Goal: Task Accomplishment & Management: Complete application form

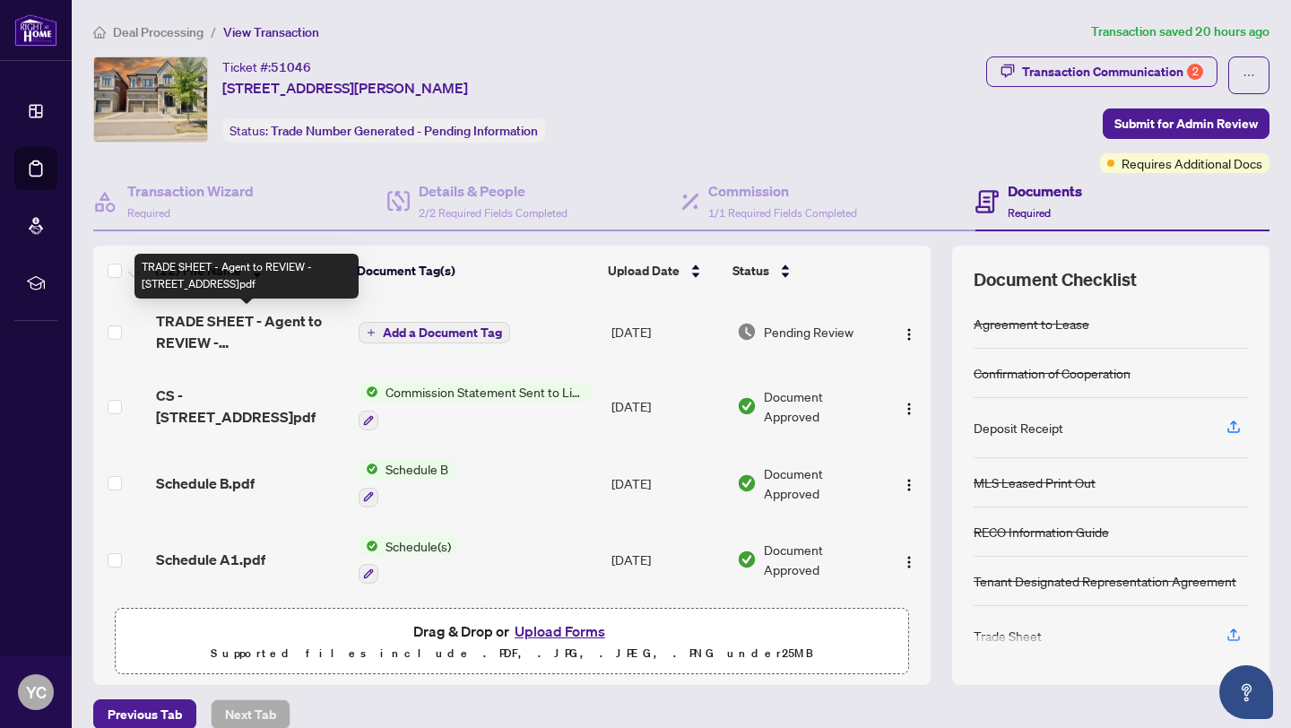
click at [246, 327] on span "TRADE SHEET - Agent to REVIEW - [STREET_ADDRESS]pdf" at bounding box center [250, 331] width 188 height 43
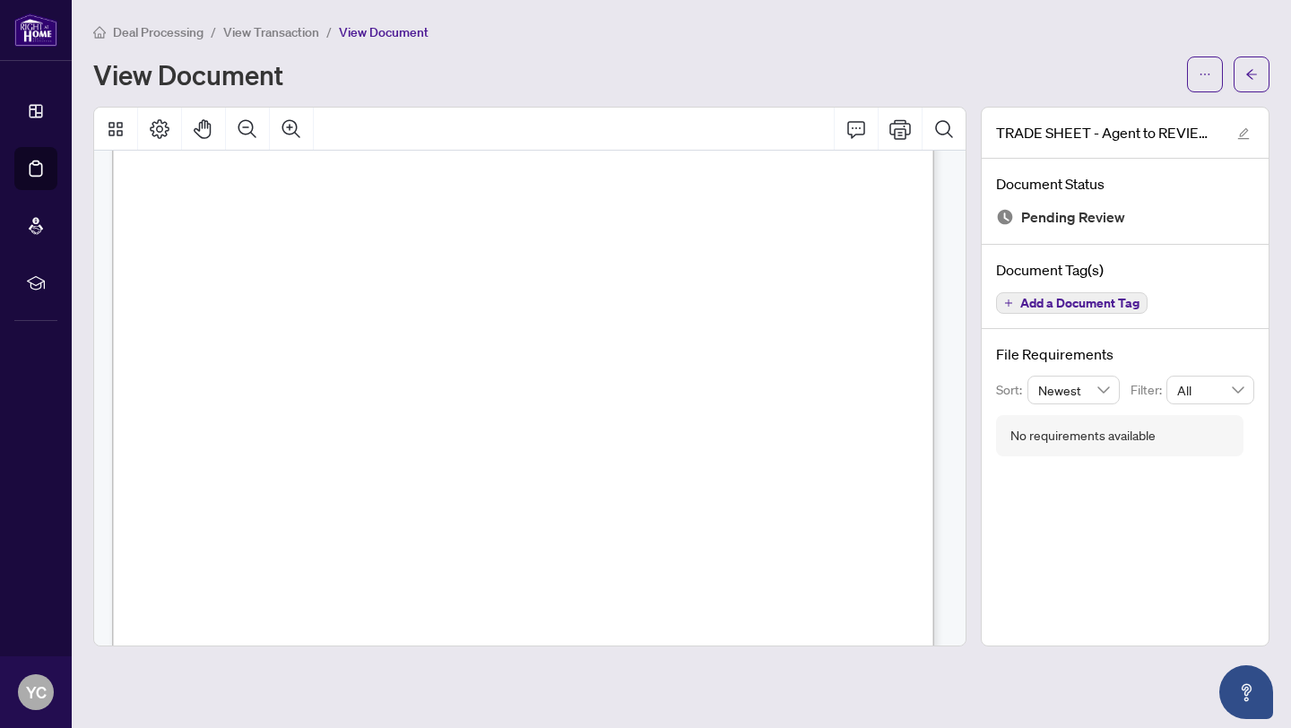
scroll to position [422, 0]
click at [741, 410] on div "Right at Home Realty 2513938 [STREET_ADDRESS][PERSON_NAME] Property: Type: RESI…" at bounding box center [727, 543] width 1231 height 1594
click at [905, 131] on icon "Print" at bounding box center [900, 129] width 22 height 20
click at [1245, 77] on icon "arrow-left" at bounding box center [1251, 74] width 13 height 13
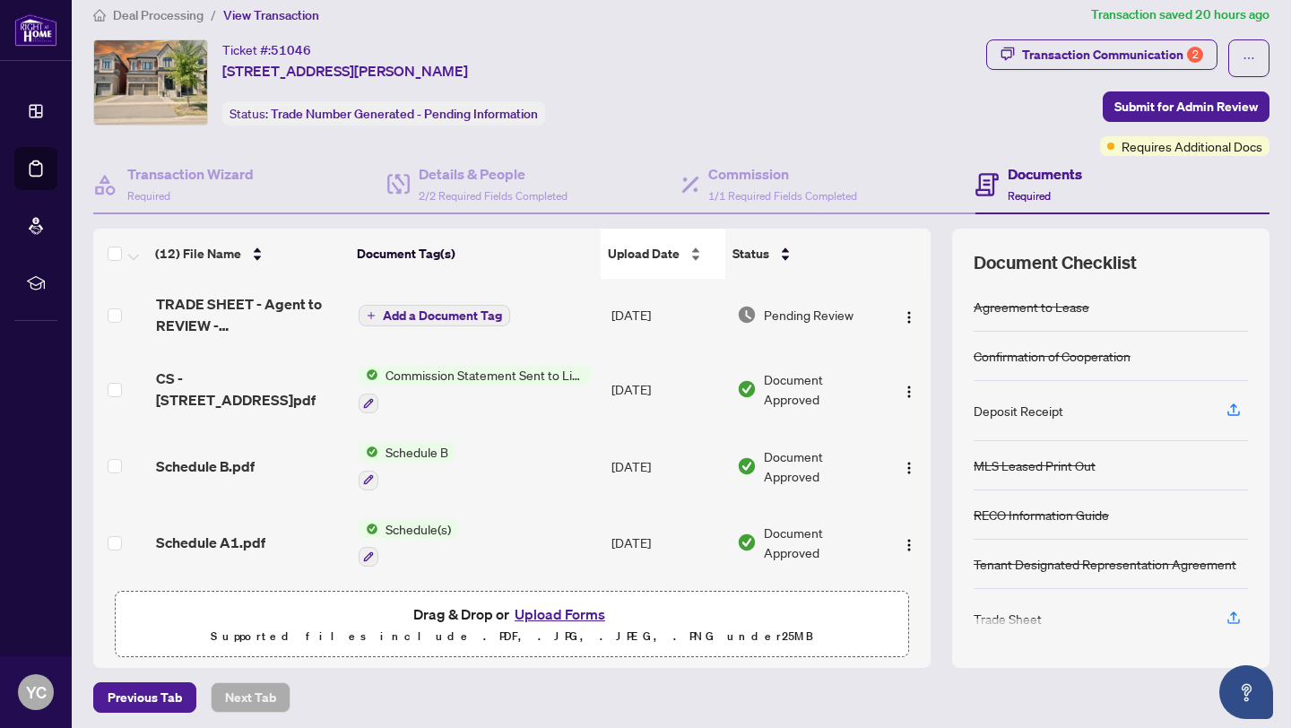
scroll to position [22, 0]
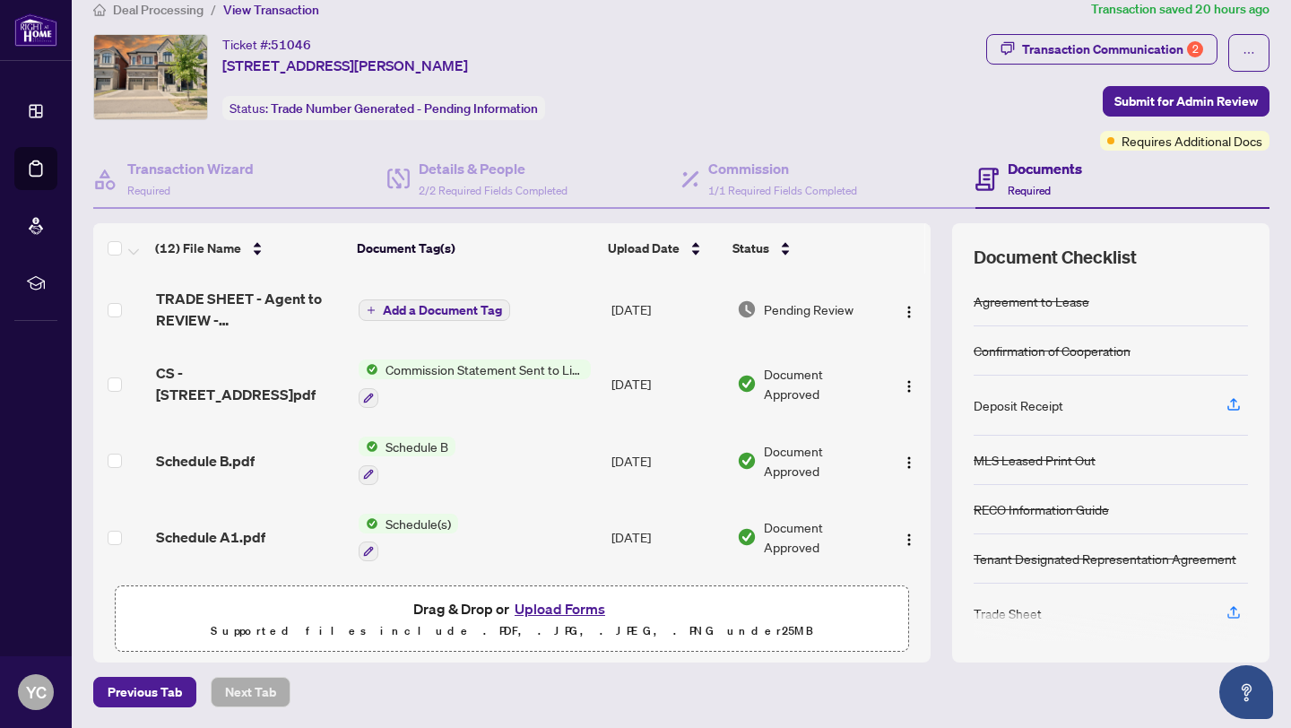
click at [574, 606] on button "Upload Forms" at bounding box center [559, 608] width 101 height 23
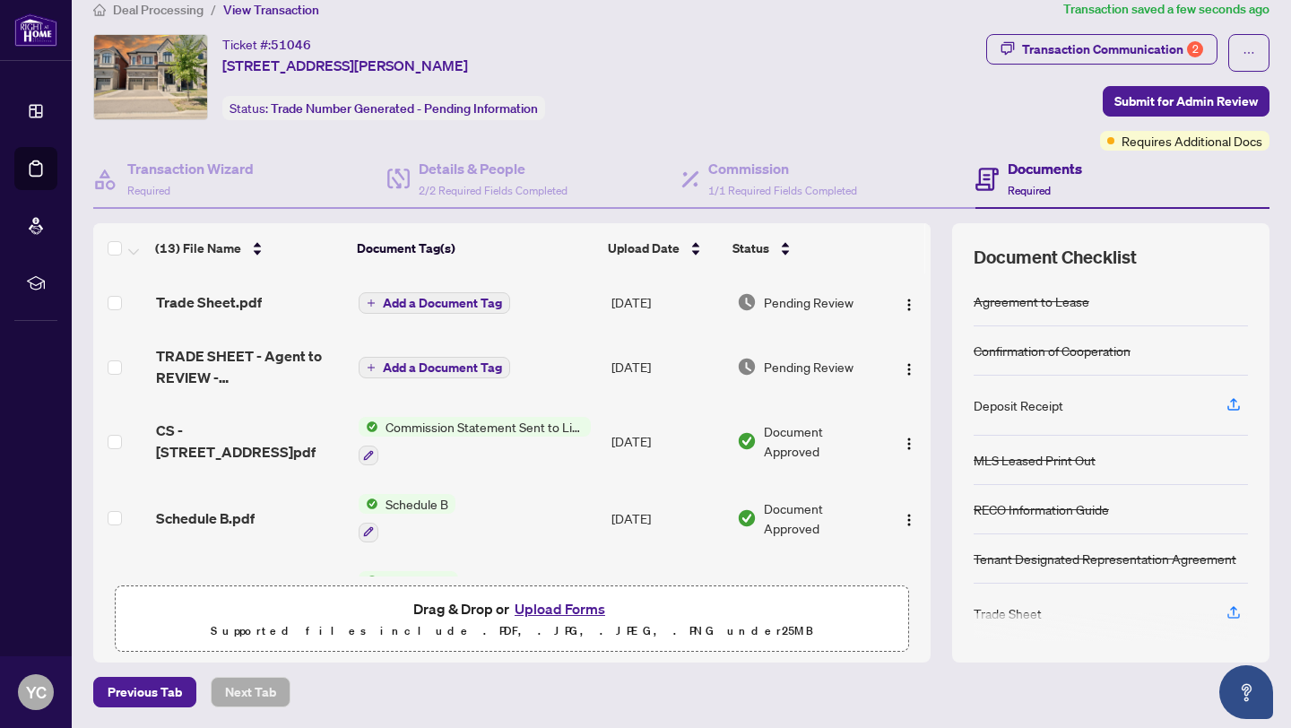
click at [455, 302] on span "Add a Document Tag" at bounding box center [442, 303] width 119 height 13
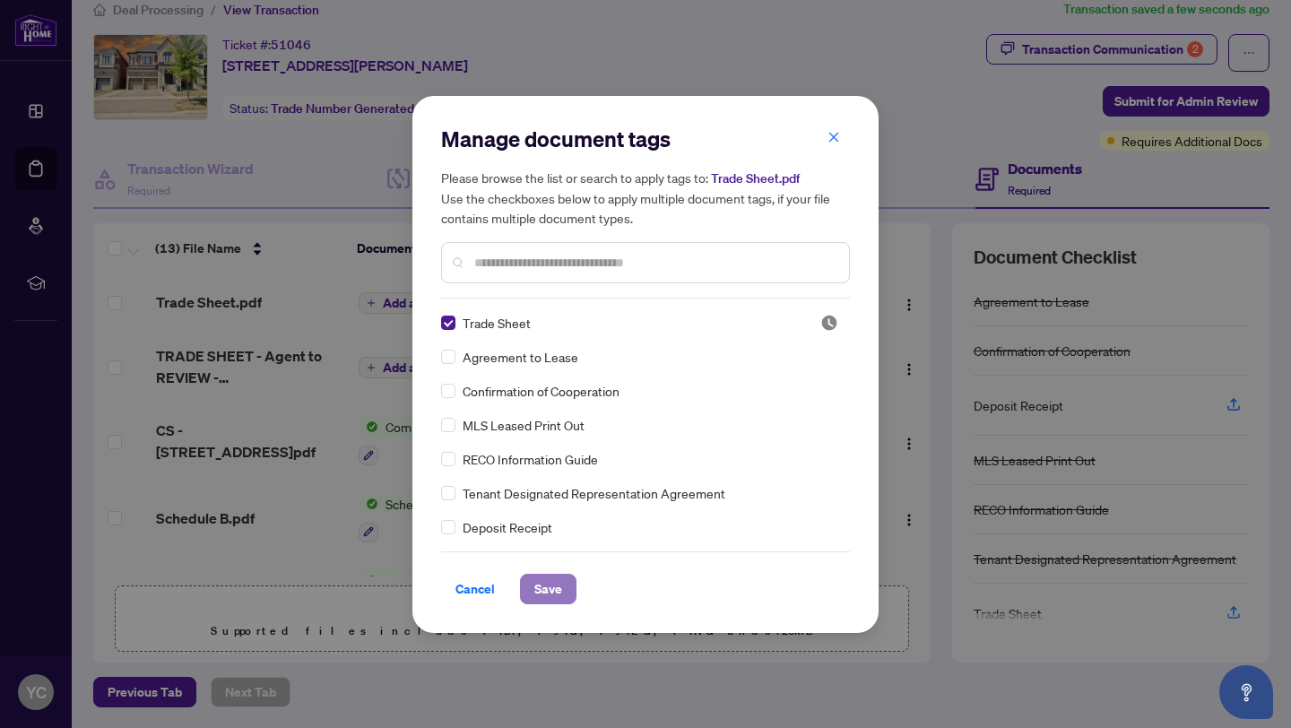
click at [547, 583] on span "Save" at bounding box center [548, 588] width 28 height 29
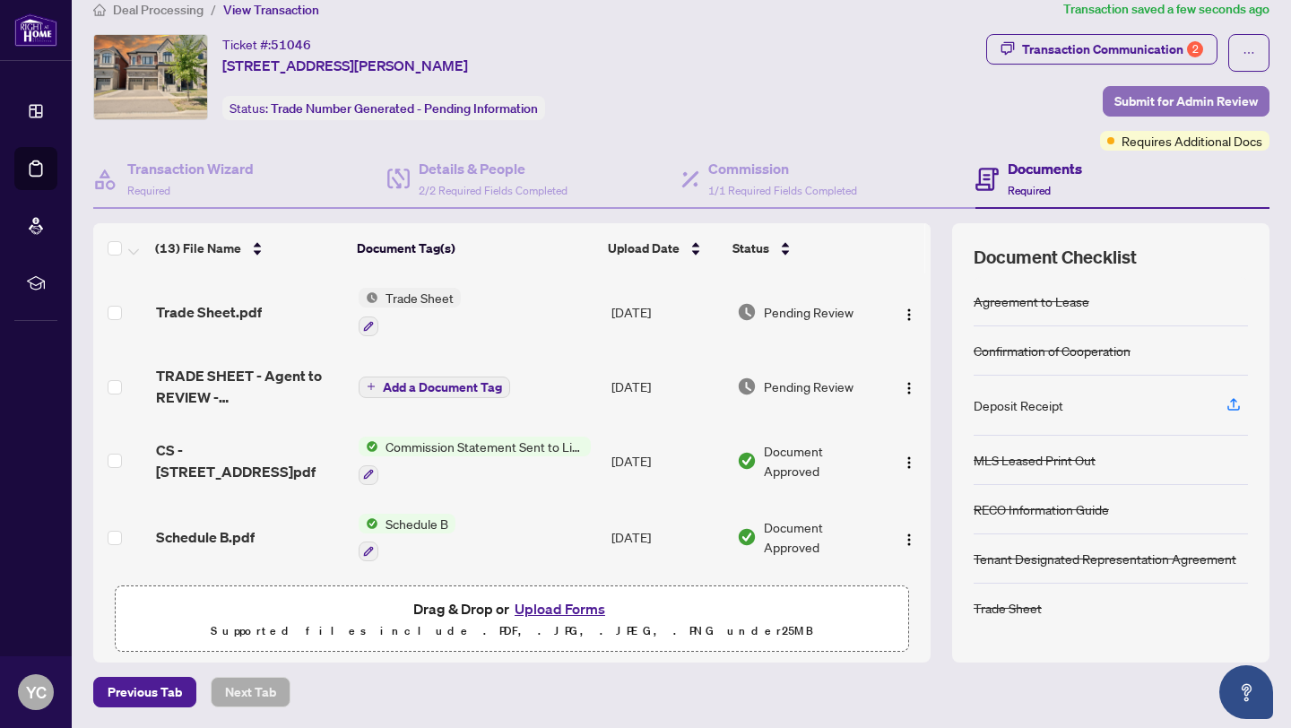
click at [1137, 103] on span "Submit for Admin Review" at bounding box center [1185, 101] width 143 height 29
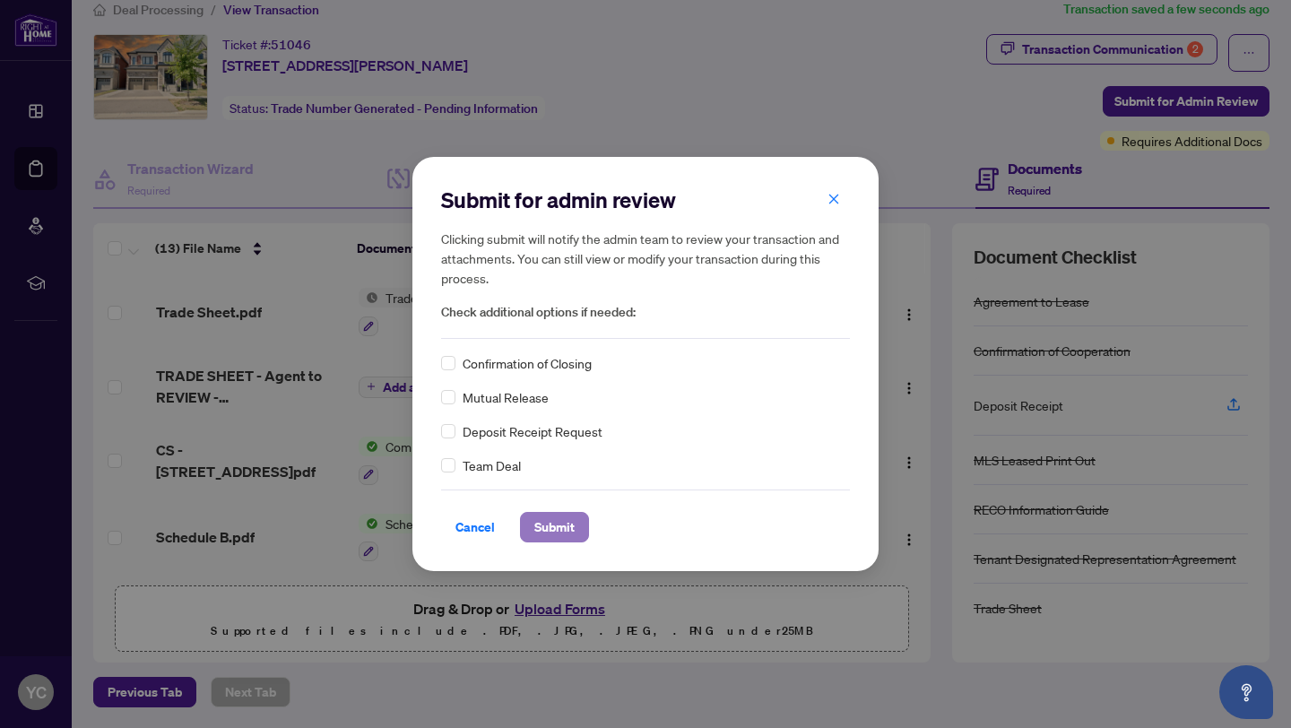
click at [564, 531] on span "Submit" at bounding box center [554, 527] width 40 height 29
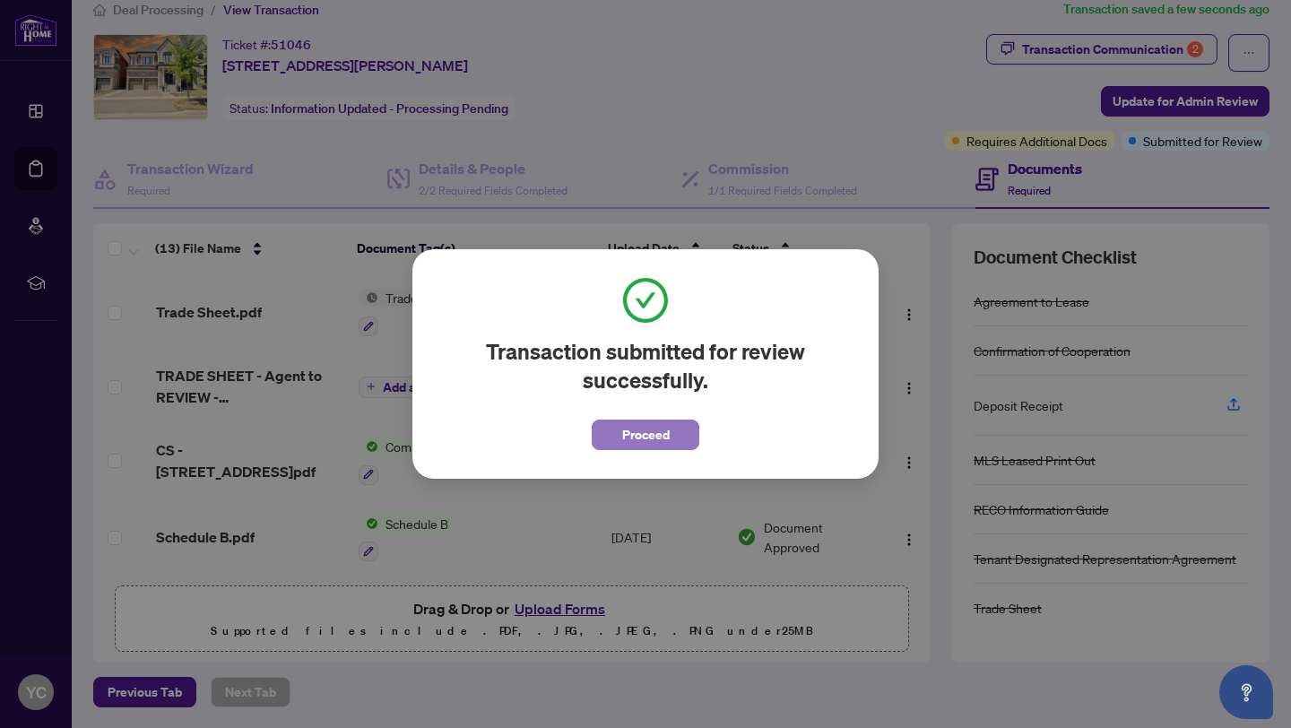
click at [644, 430] on span "Proceed" at bounding box center [646, 434] width 48 height 29
